Goal: Subscribe to service/newsletter

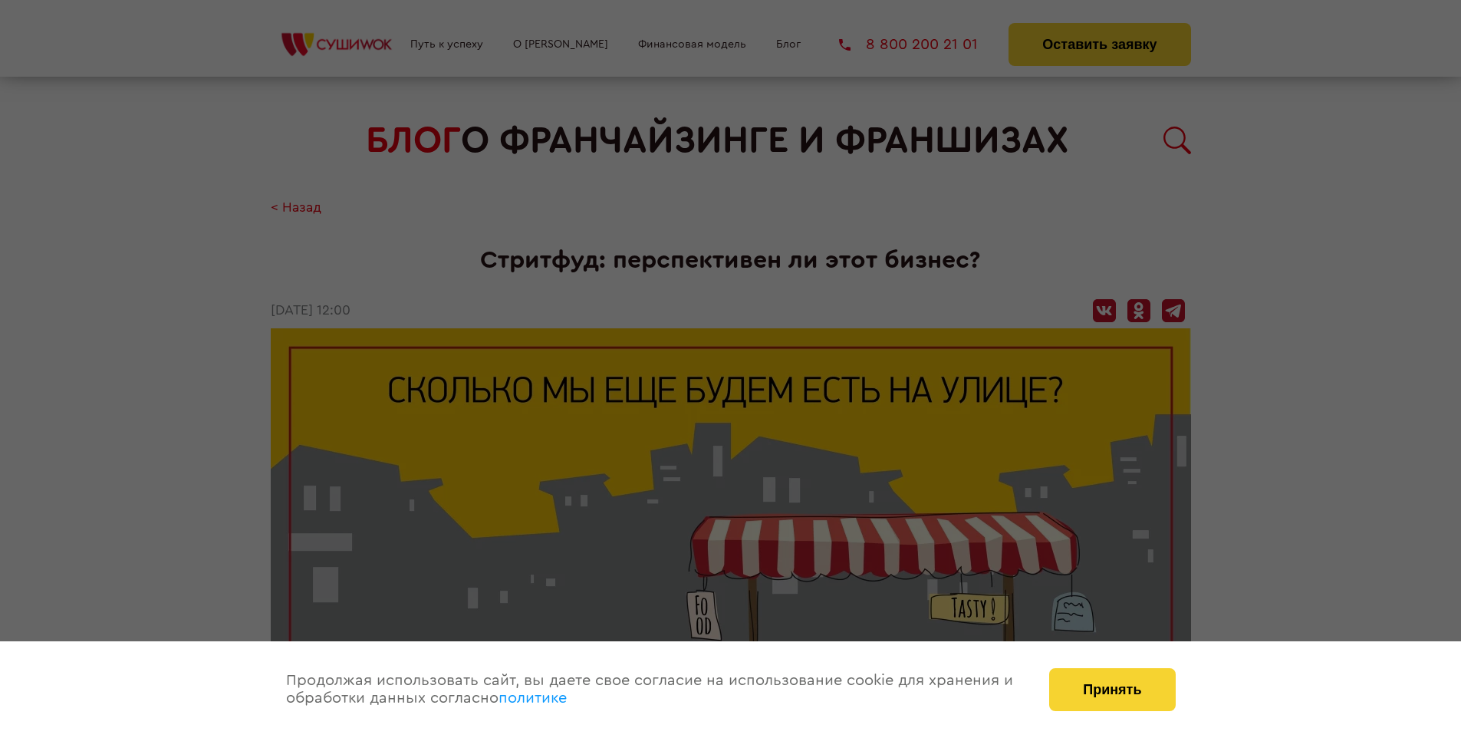
scroll to position [1769, 0]
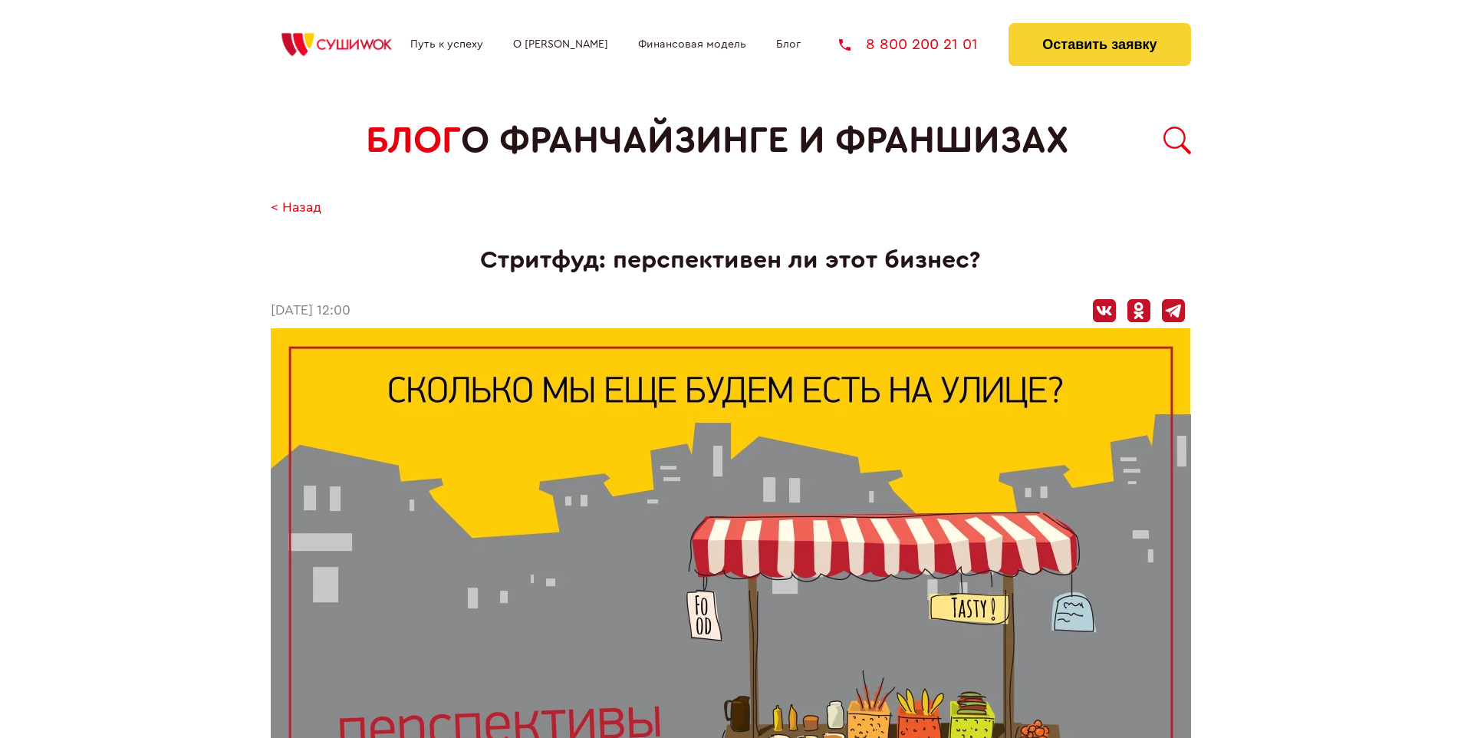
scroll to position [1769, 0]
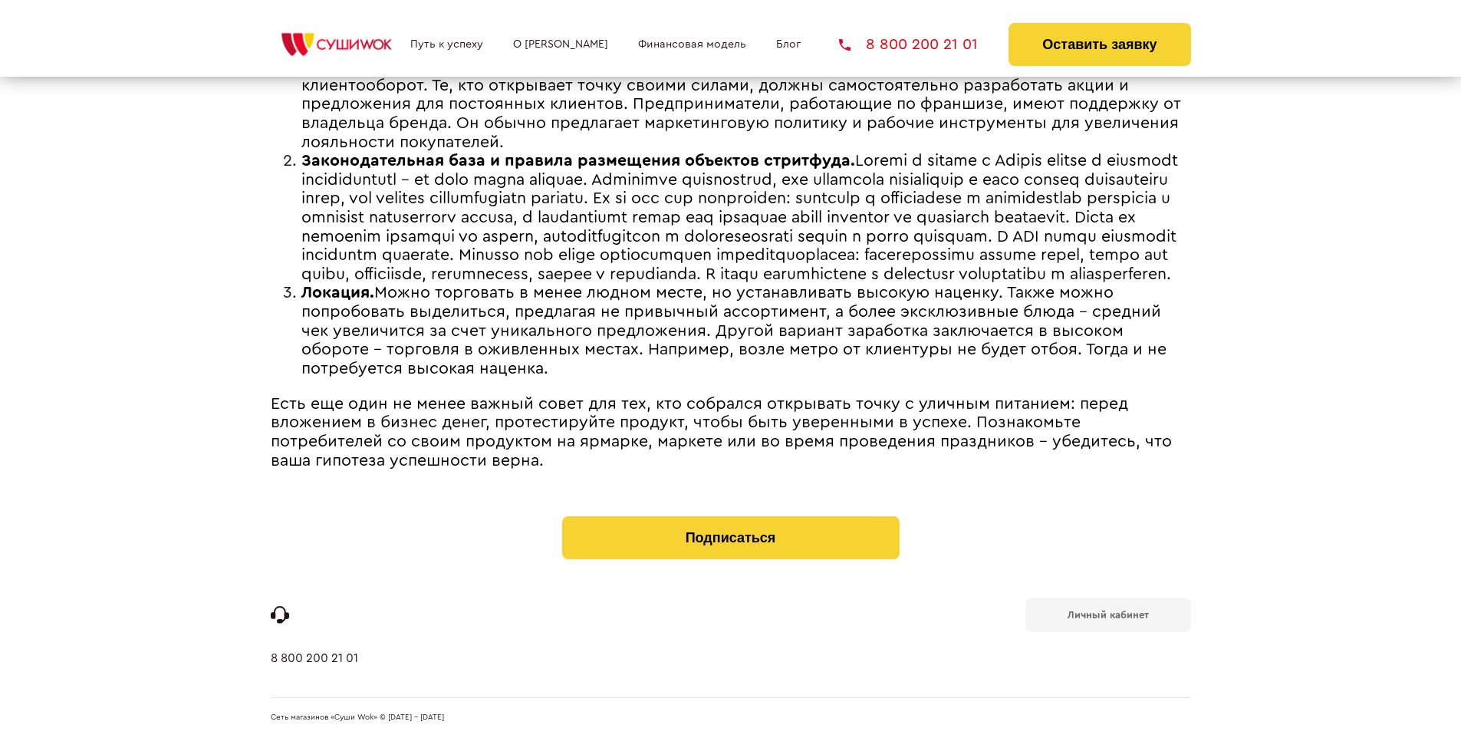
click at [1107, 613] on b "Личный кабинет" at bounding box center [1107, 615] width 81 height 10
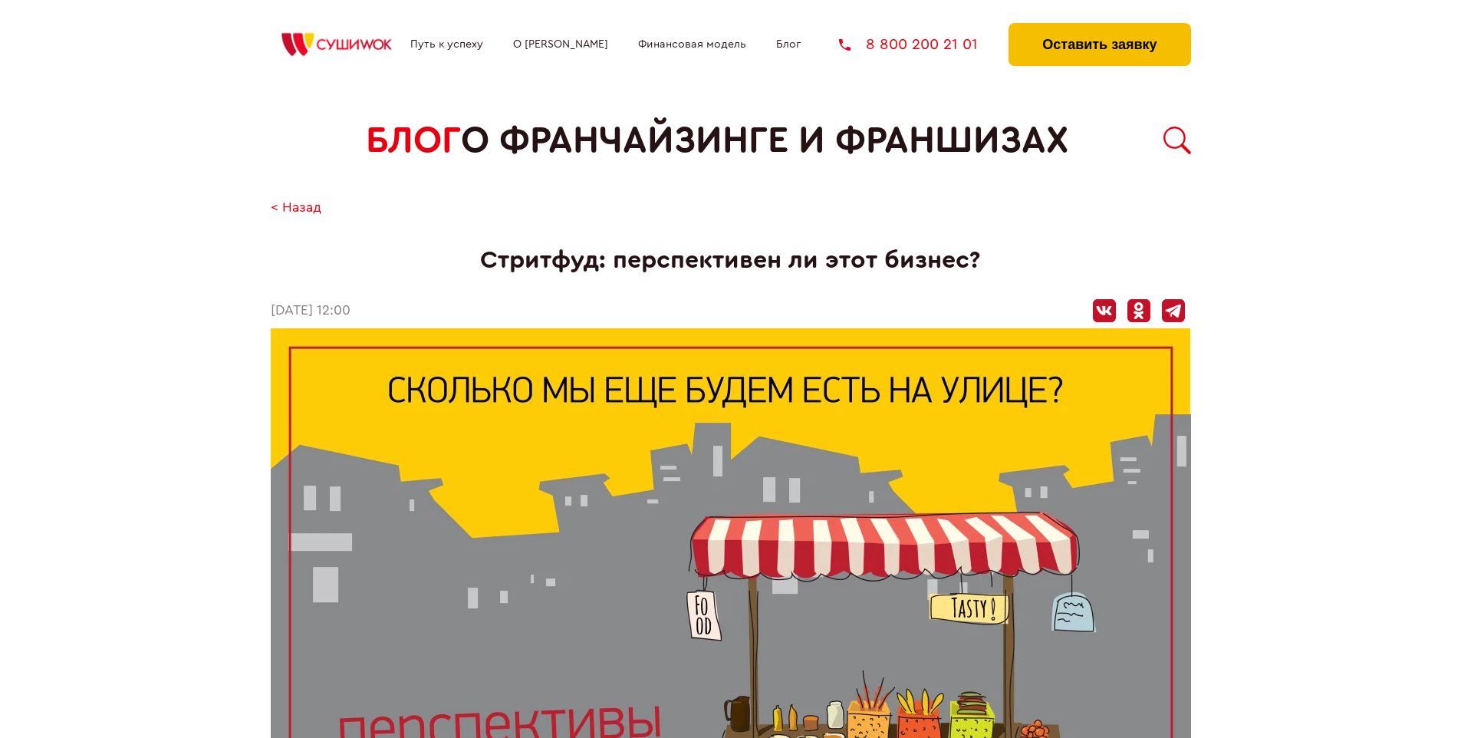
click at [1099, 27] on button "Оставить заявку" at bounding box center [1099, 44] width 182 height 43
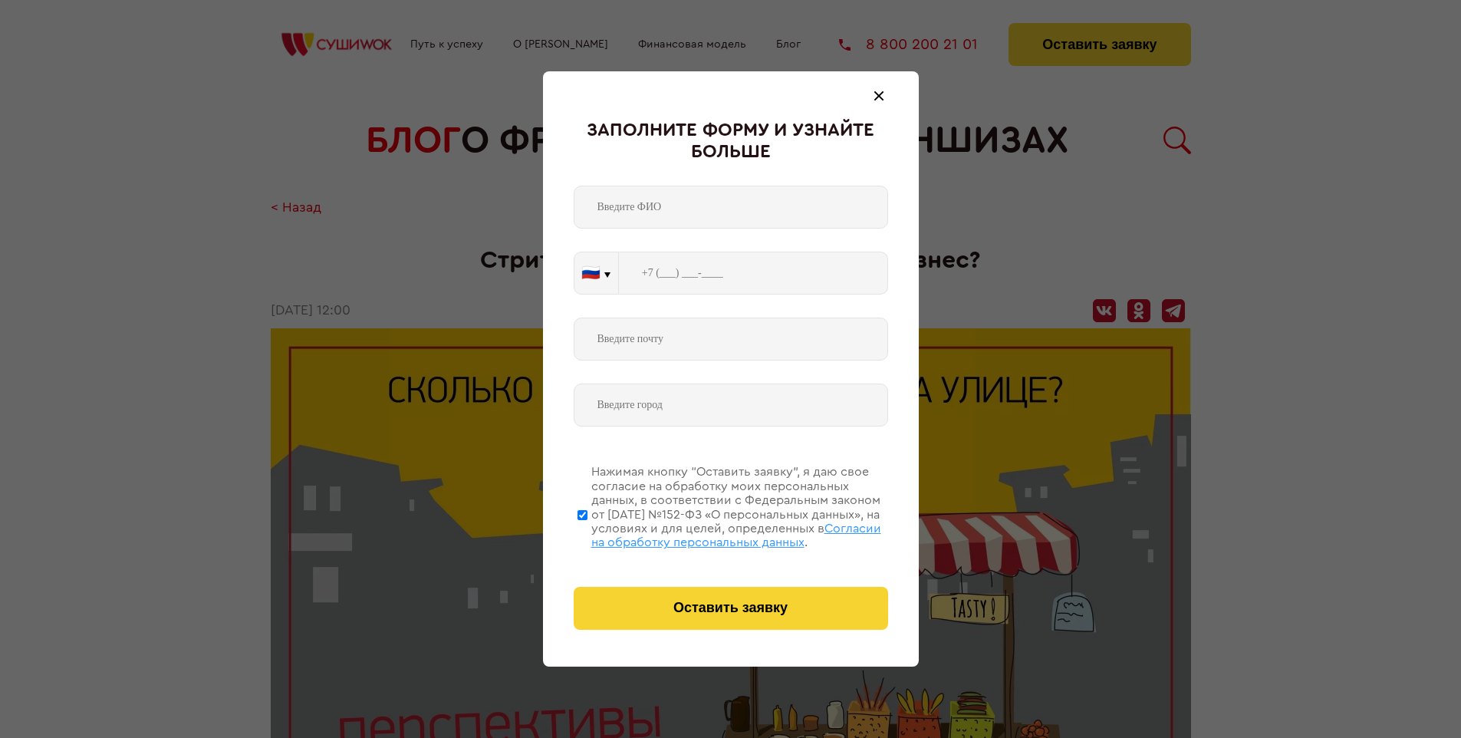
click at [711, 533] on span "Согласии на обработку персональных данных" at bounding box center [736, 535] width 290 height 26
click at [587, 533] on input "Нажимая кнопку “Оставить заявку”, я даю свое согласие на обработку моих персона…" at bounding box center [582, 514] width 10 height 123
checkbox input "false"
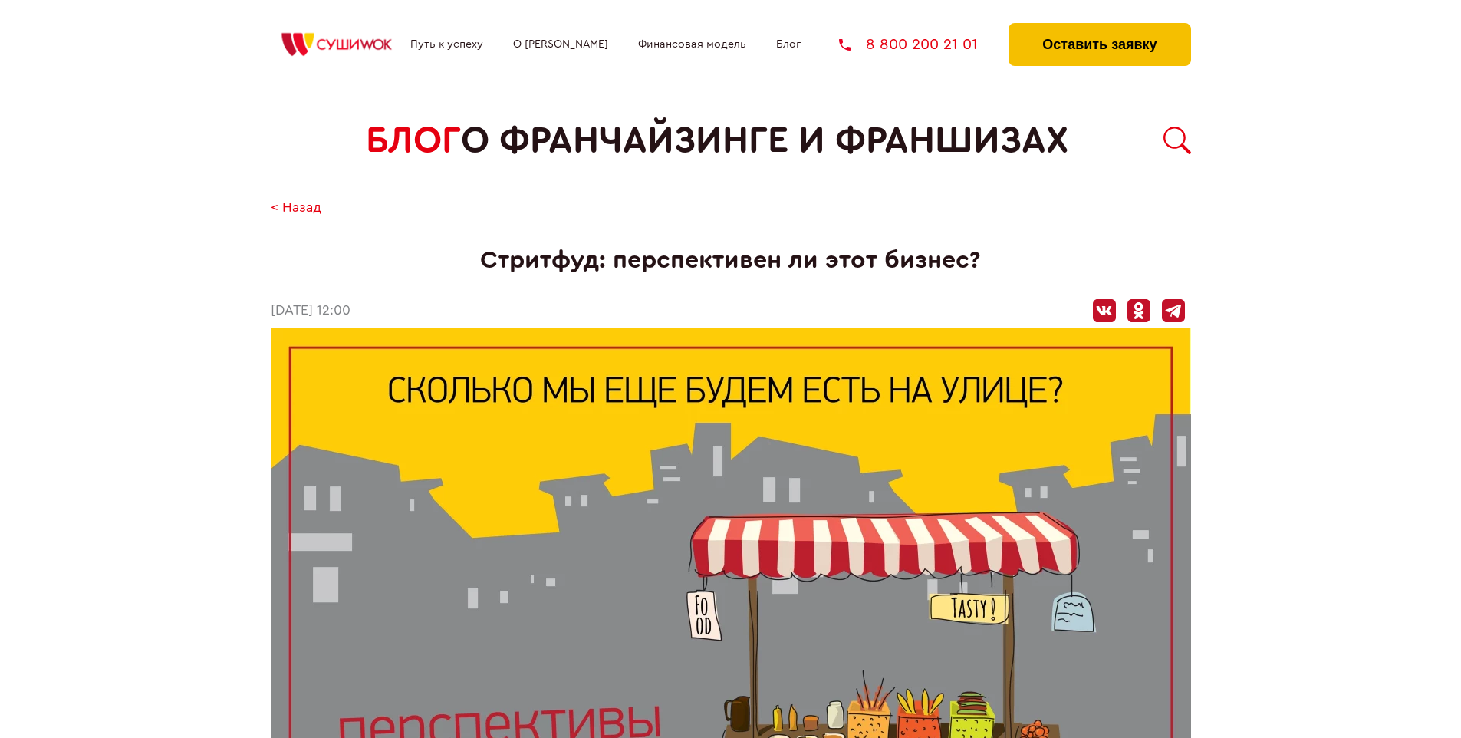
click at [1099, 27] on button "Оставить заявку" at bounding box center [1099, 44] width 182 height 43
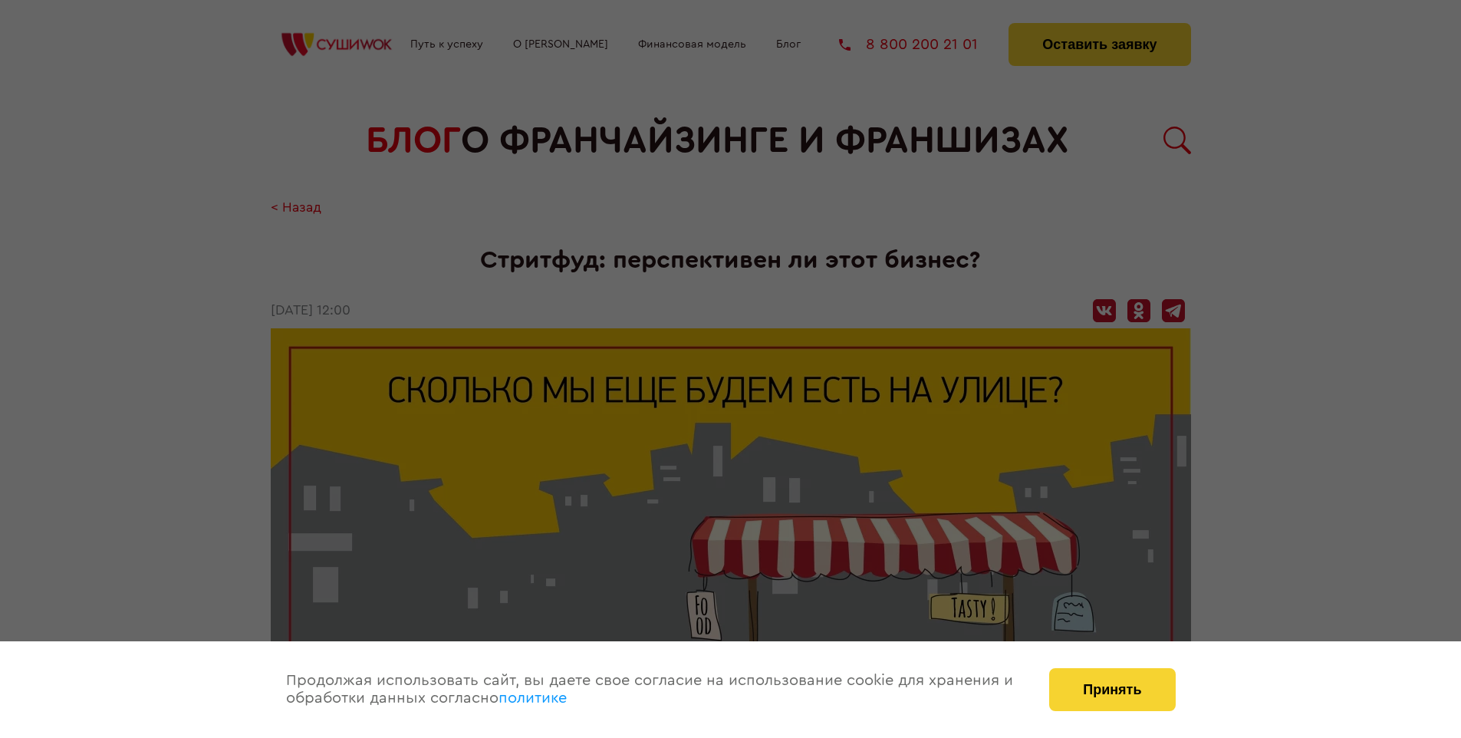
scroll to position [1769, 0]
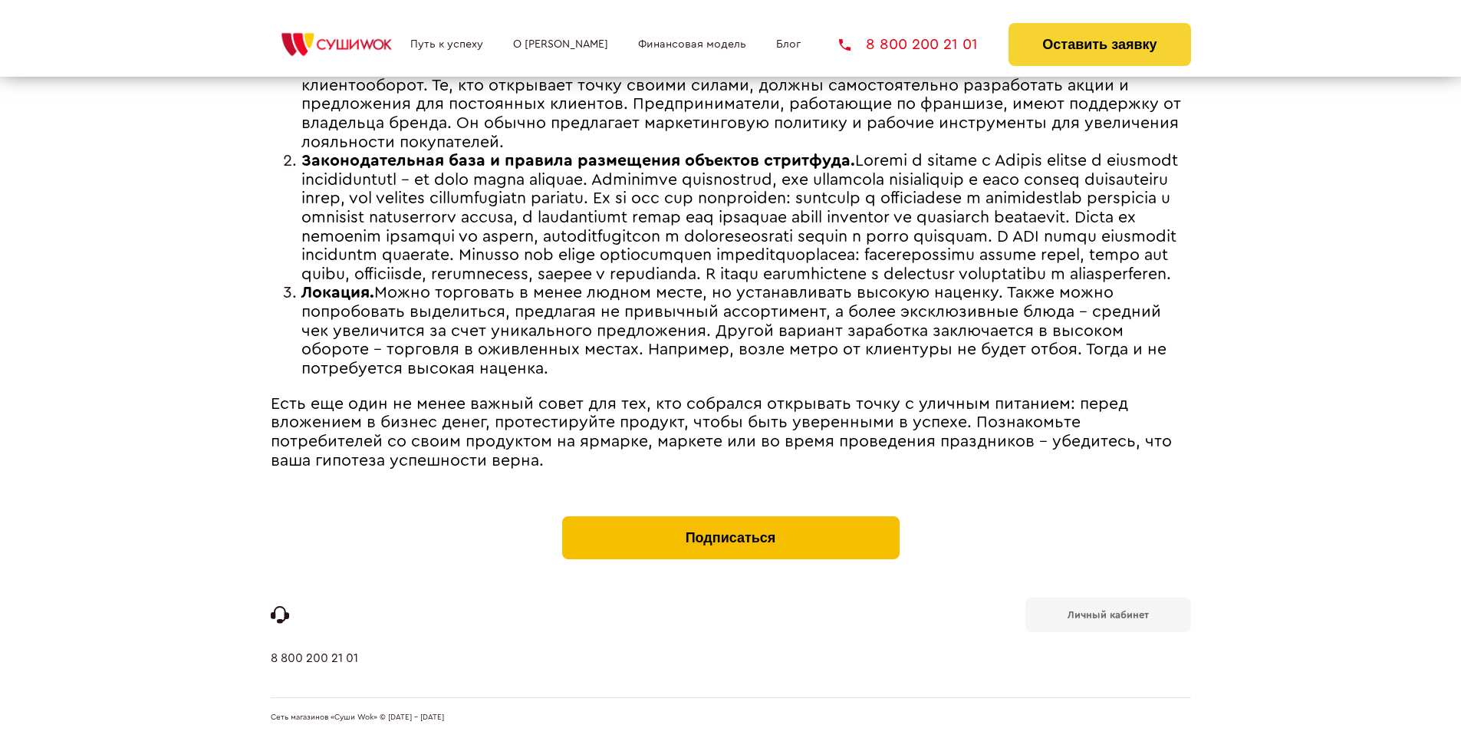
click at [730, 520] on button "Подписаться" at bounding box center [730, 537] width 337 height 43
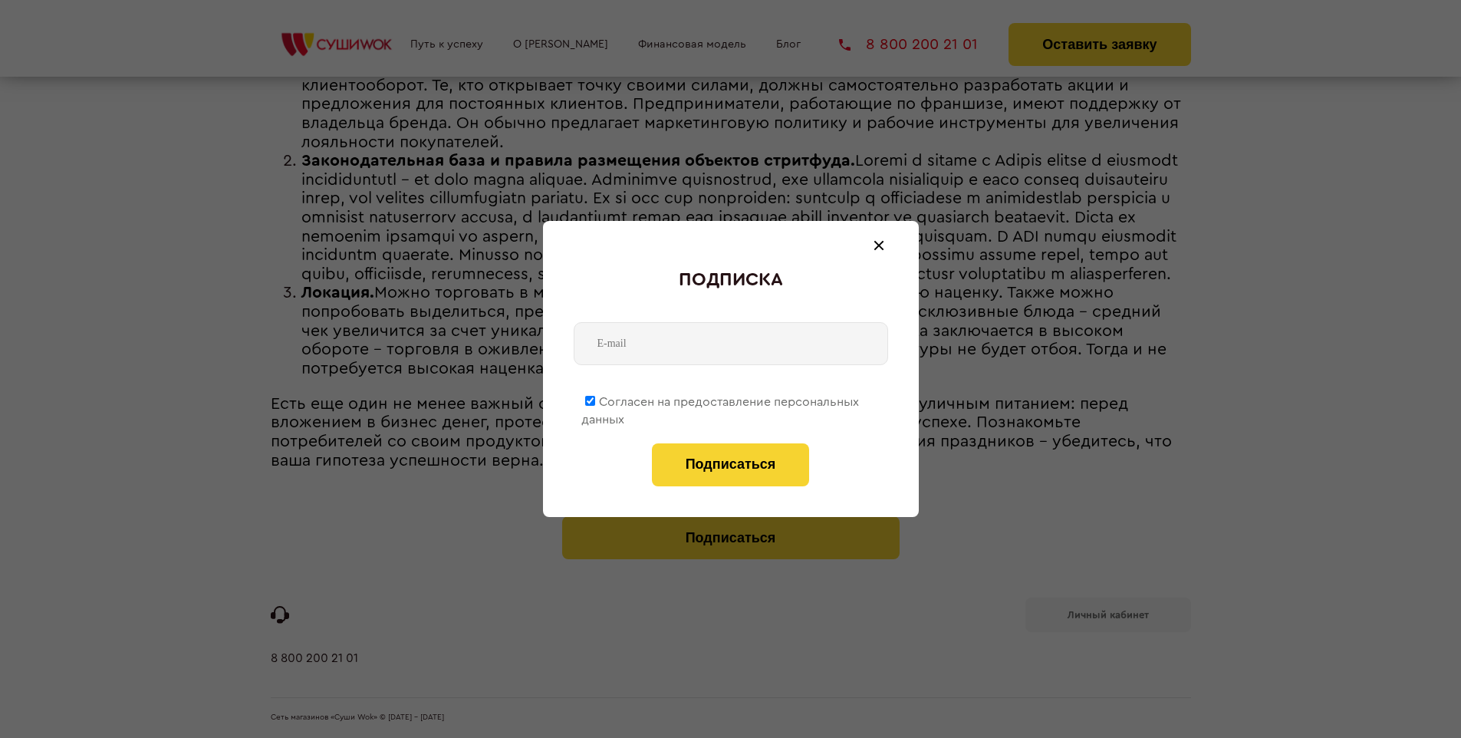
click at [721, 399] on span "Согласен на предоставление персональных данных" at bounding box center [720, 411] width 278 height 30
click at [595, 399] on input "Согласен на предоставление персональных данных" at bounding box center [590, 401] width 10 height 10
checkbox input "false"
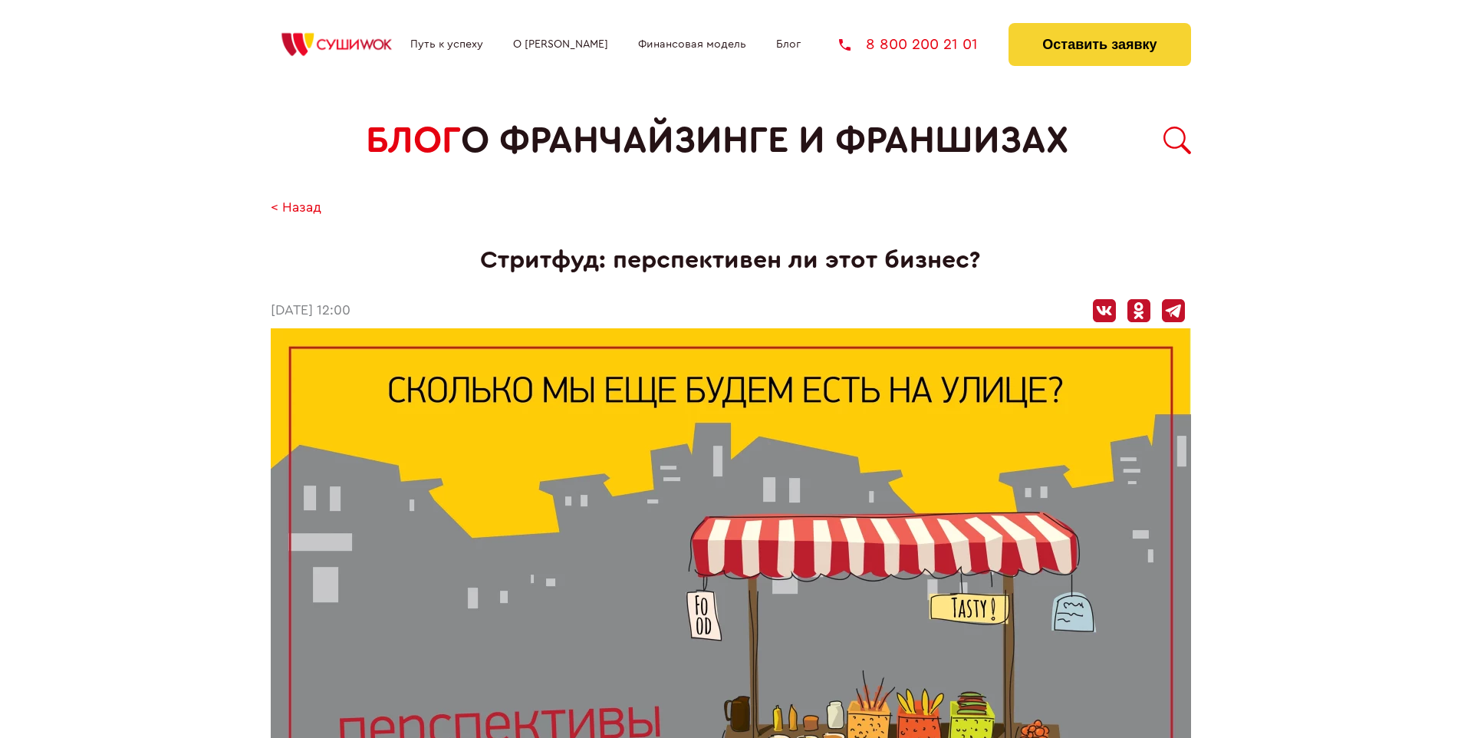
scroll to position [1769, 0]
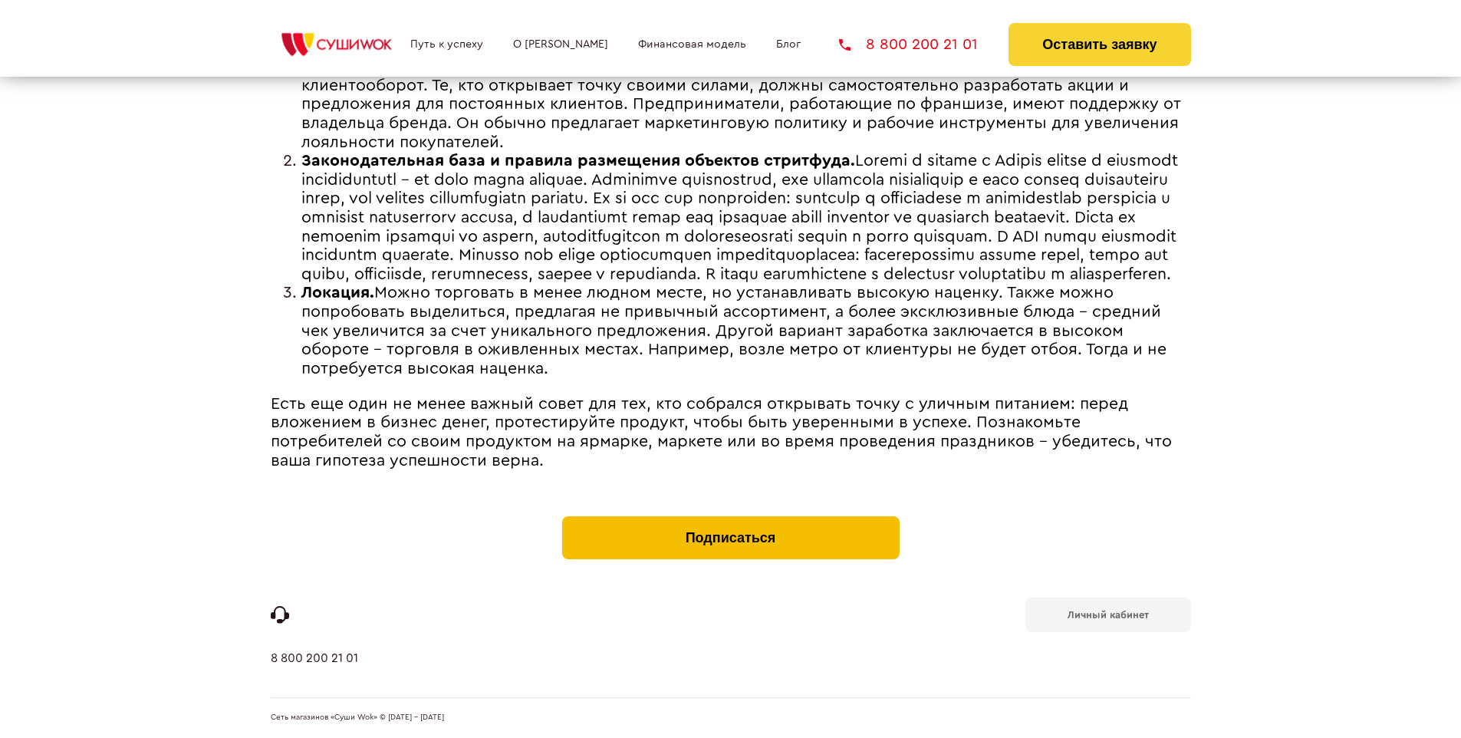
click at [730, 520] on button "Подписаться" at bounding box center [730, 537] width 337 height 43
